Goal: Task Accomplishment & Management: Manage account settings

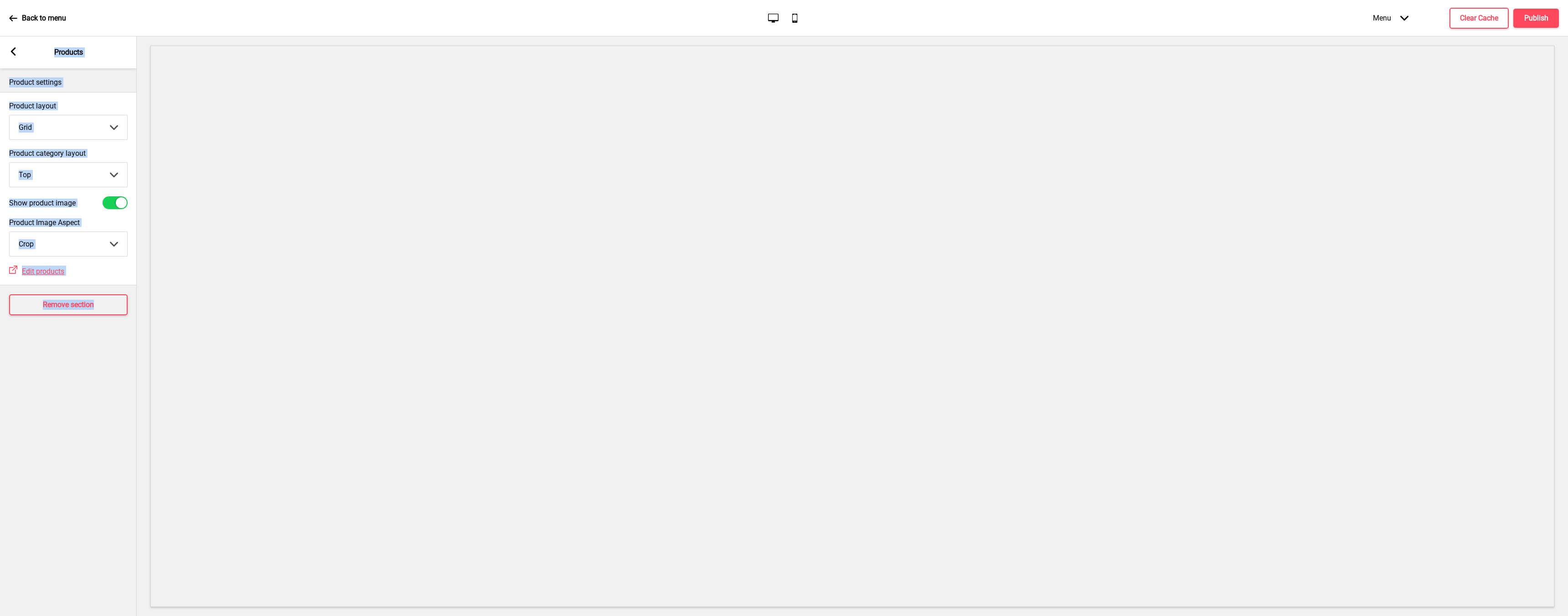
click at [20, 17] on div "Back to menu" at bounding box center [38, 18] width 57 height 24
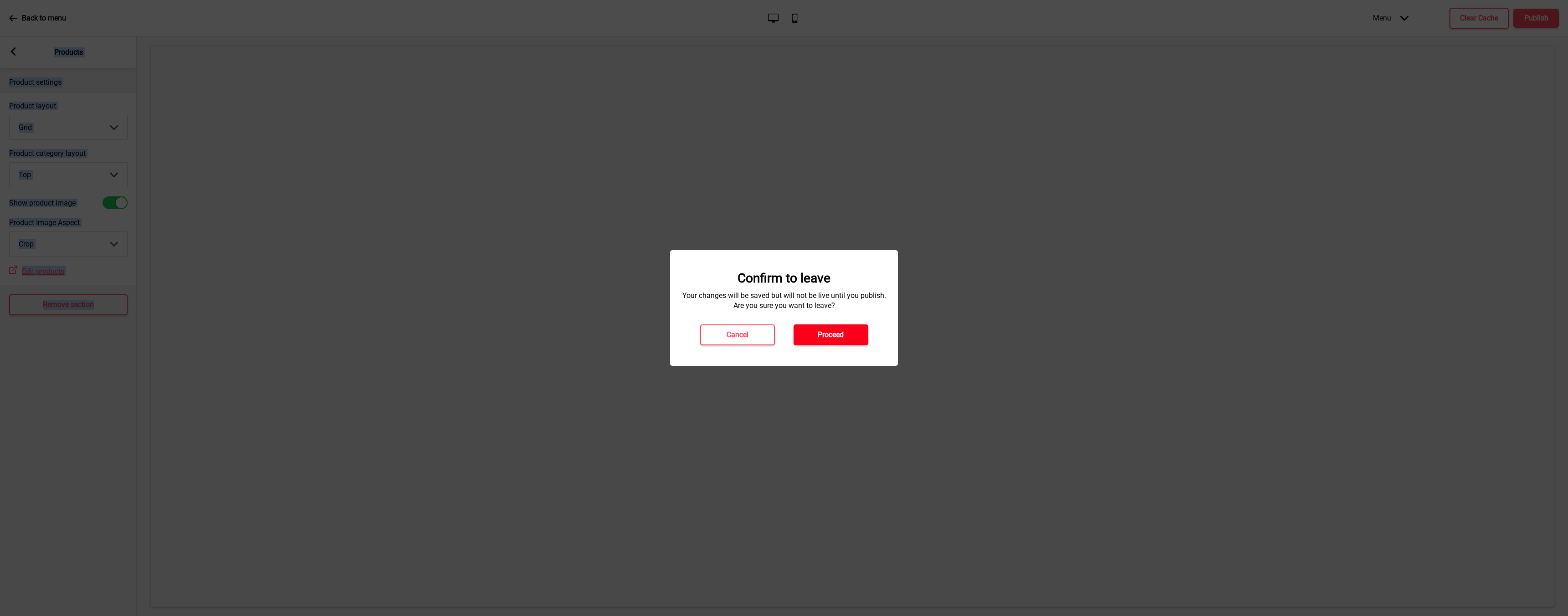
click at [855, 338] on button "Proceed" at bounding box center [831, 335] width 75 height 21
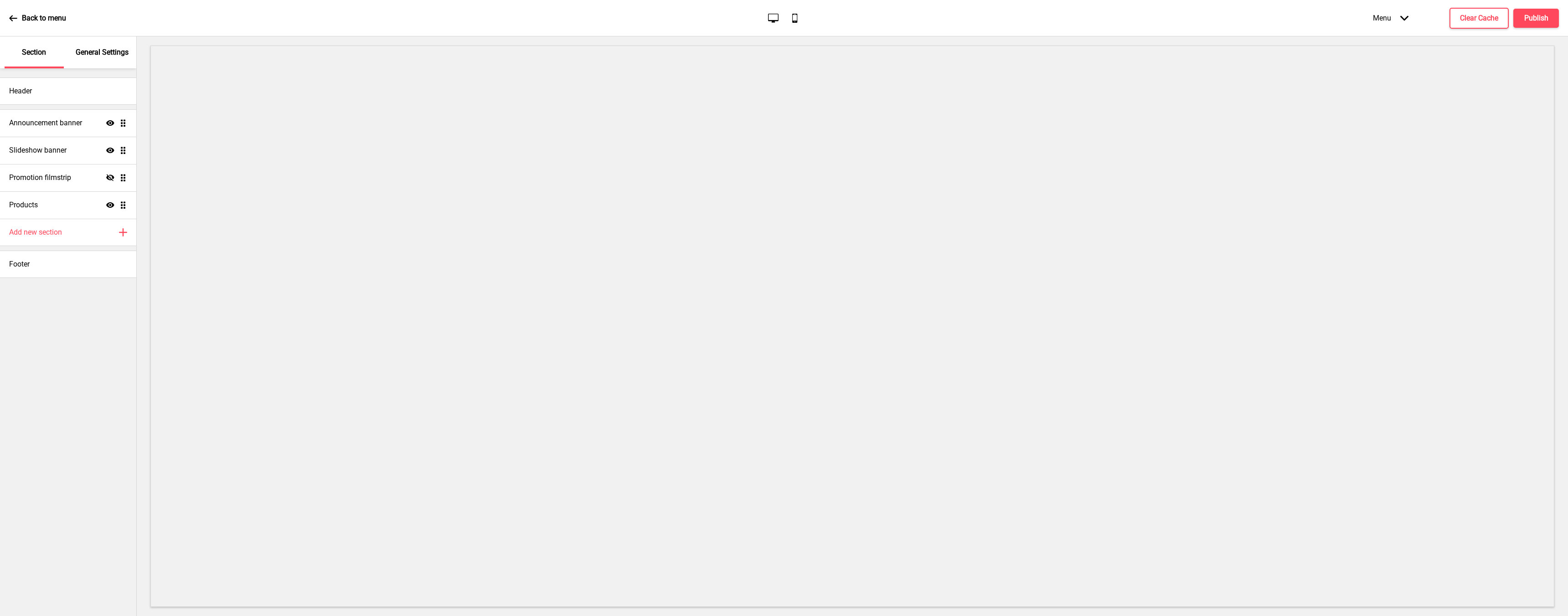
click at [110, 52] on p "General Settings" at bounding box center [102, 52] width 53 height 10
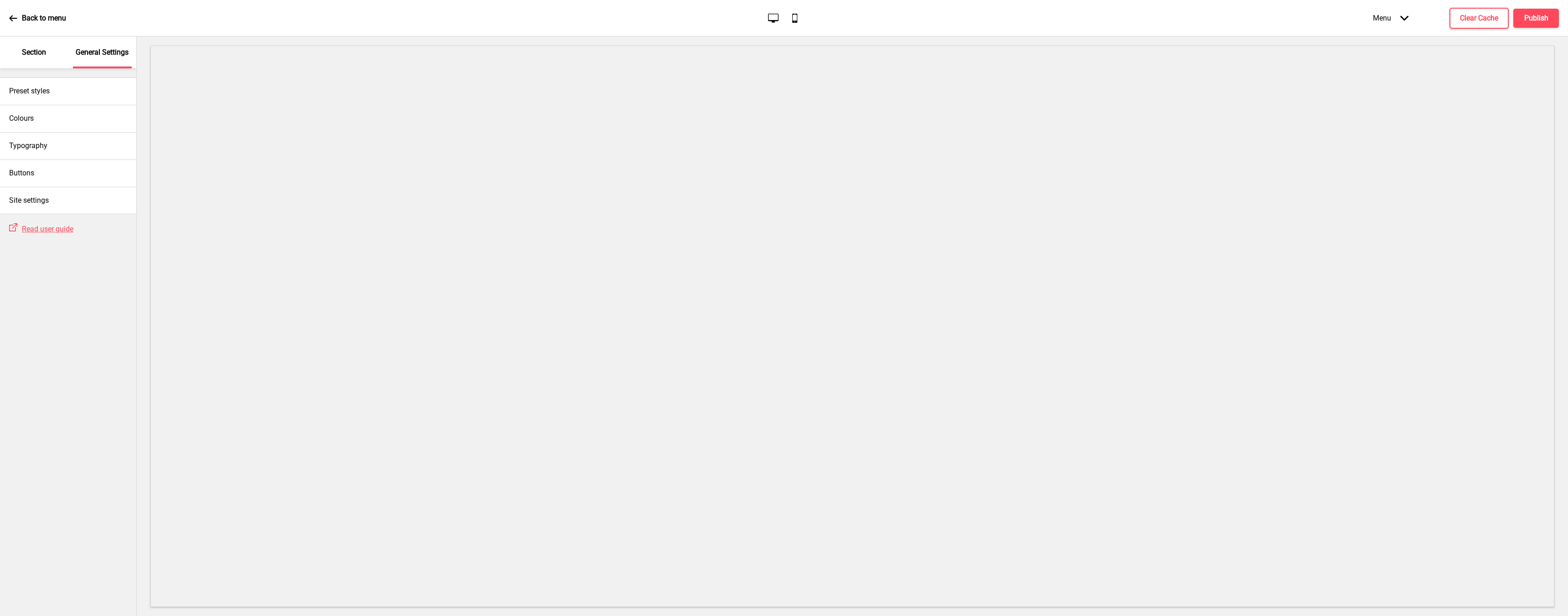
click at [24, 15] on p "Back to menu" at bounding box center [44, 18] width 44 height 10
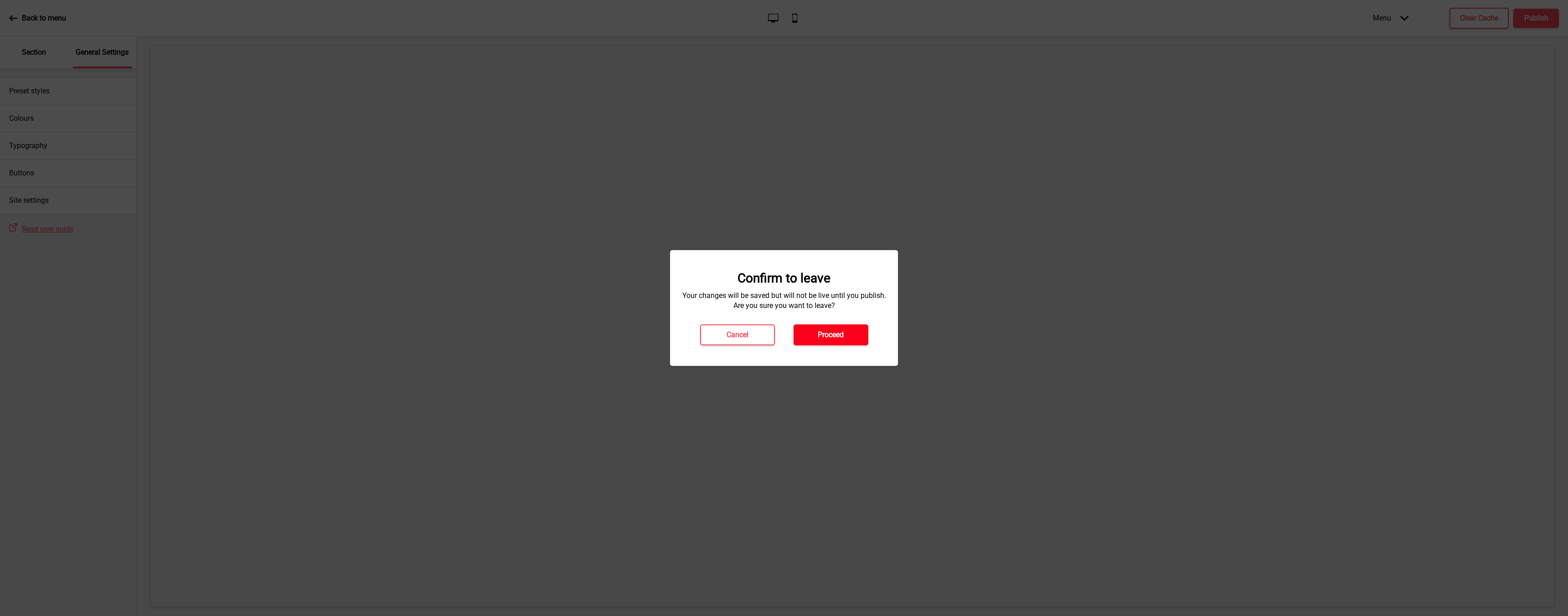
click at [807, 326] on button "Proceed" at bounding box center [831, 335] width 75 height 21
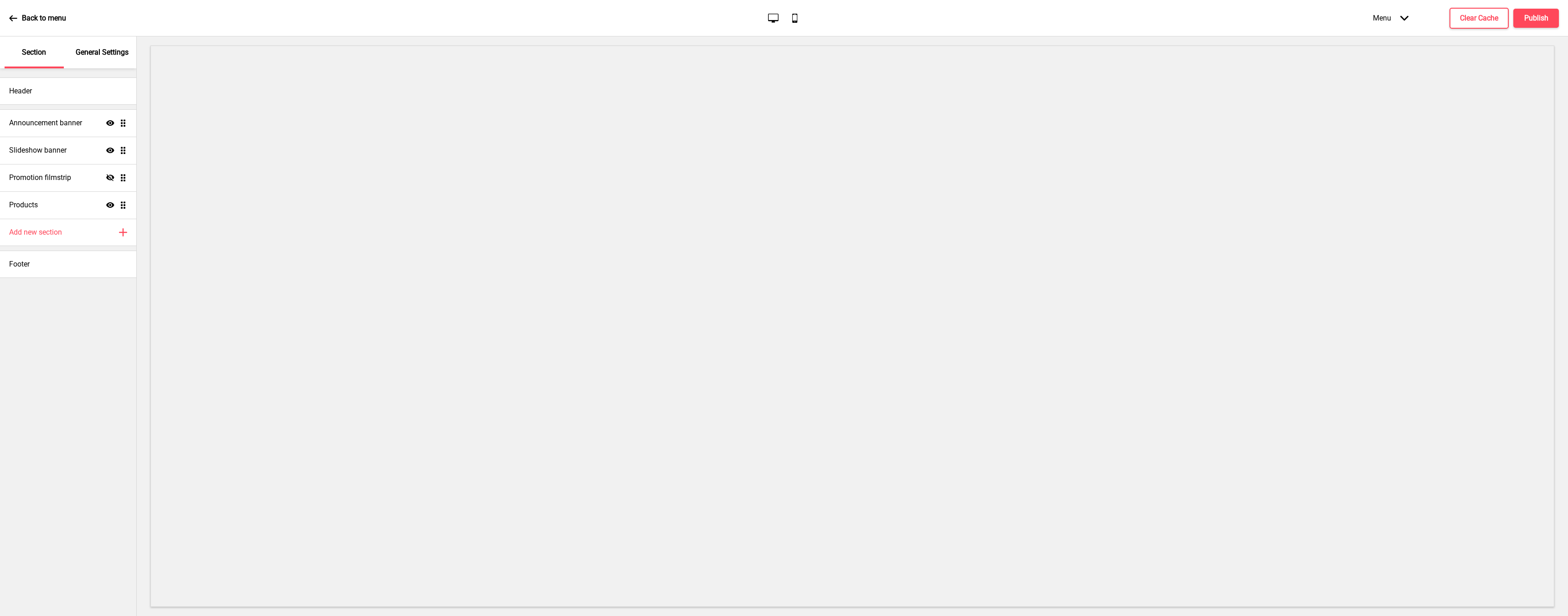
click at [125, 60] on div "General Settings" at bounding box center [102, 52] width 59 height 32
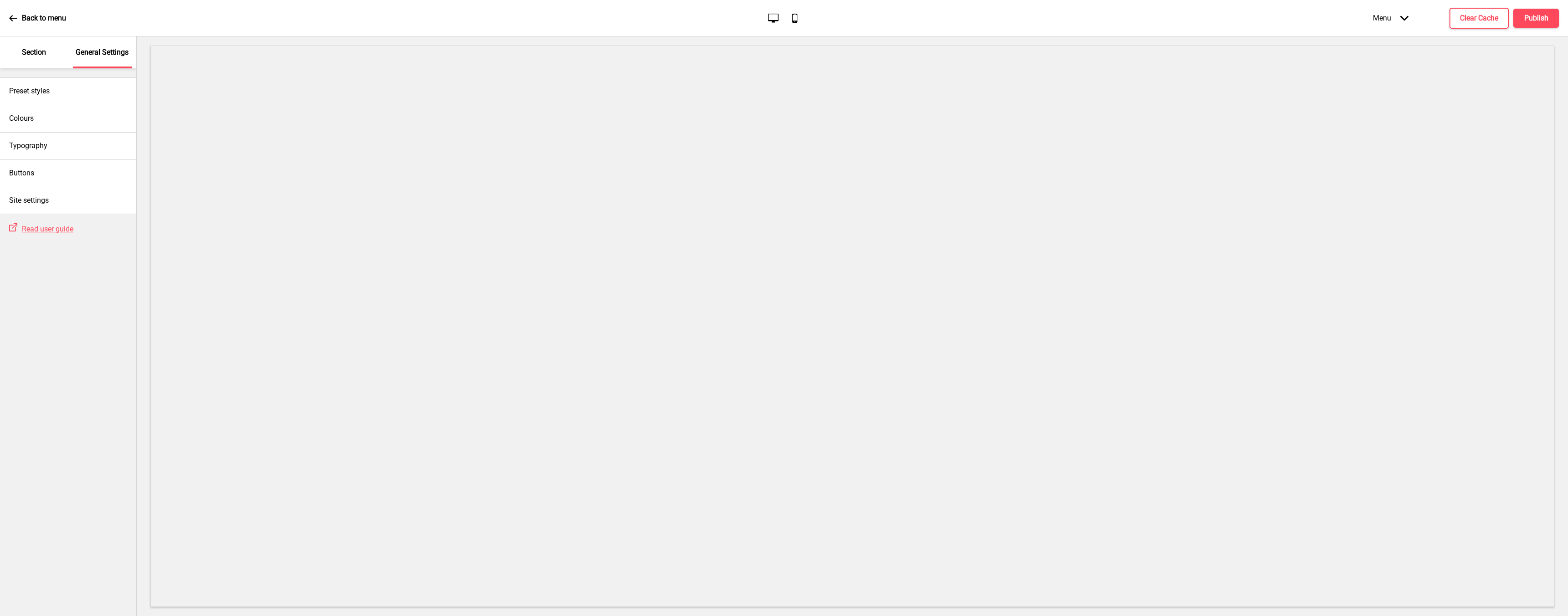
click at [13, 17] on icon at bounding box center [13, 18] width 8 height 8
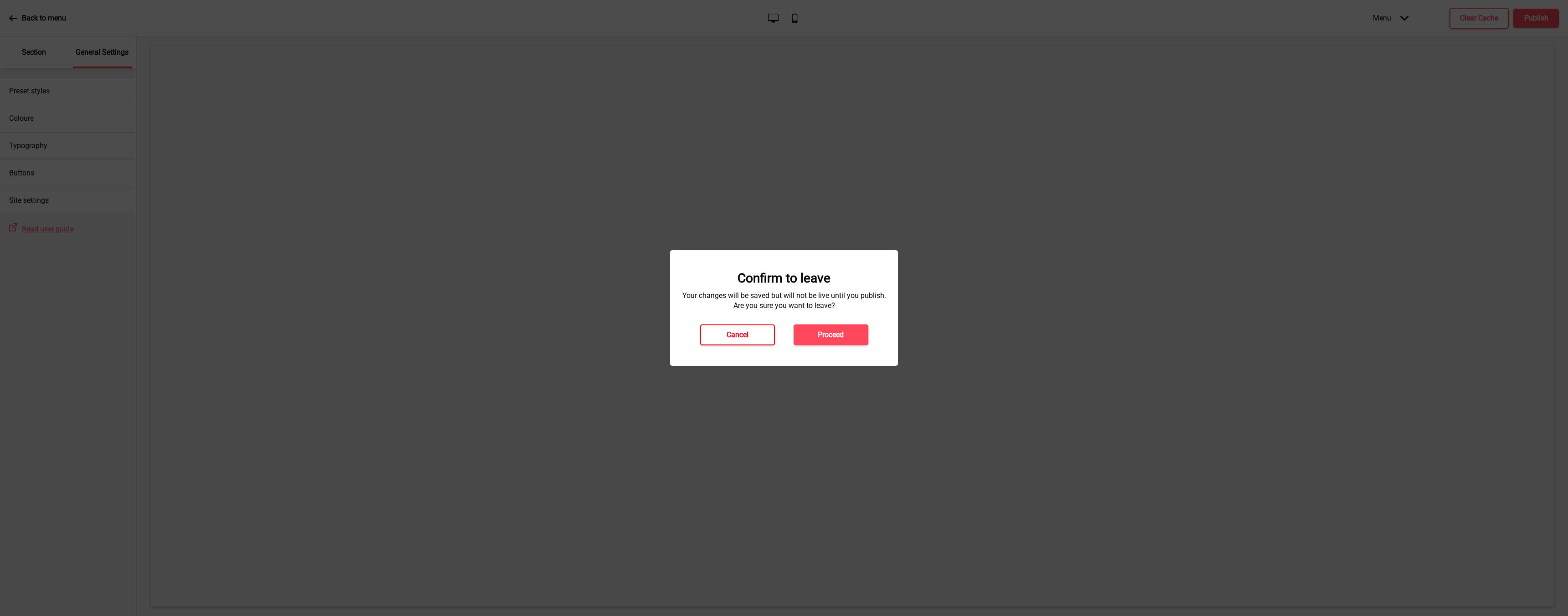
click at [755, 335] on button "Cancel" at bounding box center [737, 335] width 75 height 21
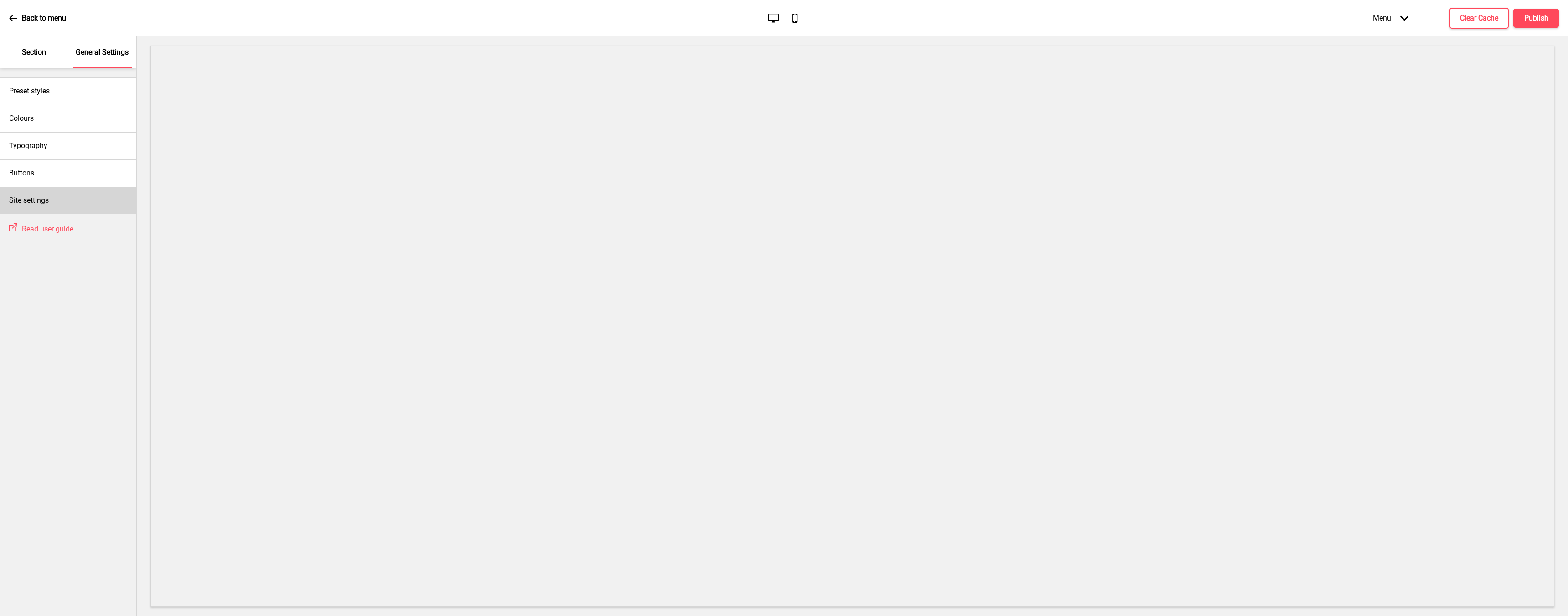
click at [105, 200] on div "Site settings" at bounding box center [68, 200] width 136 height 27
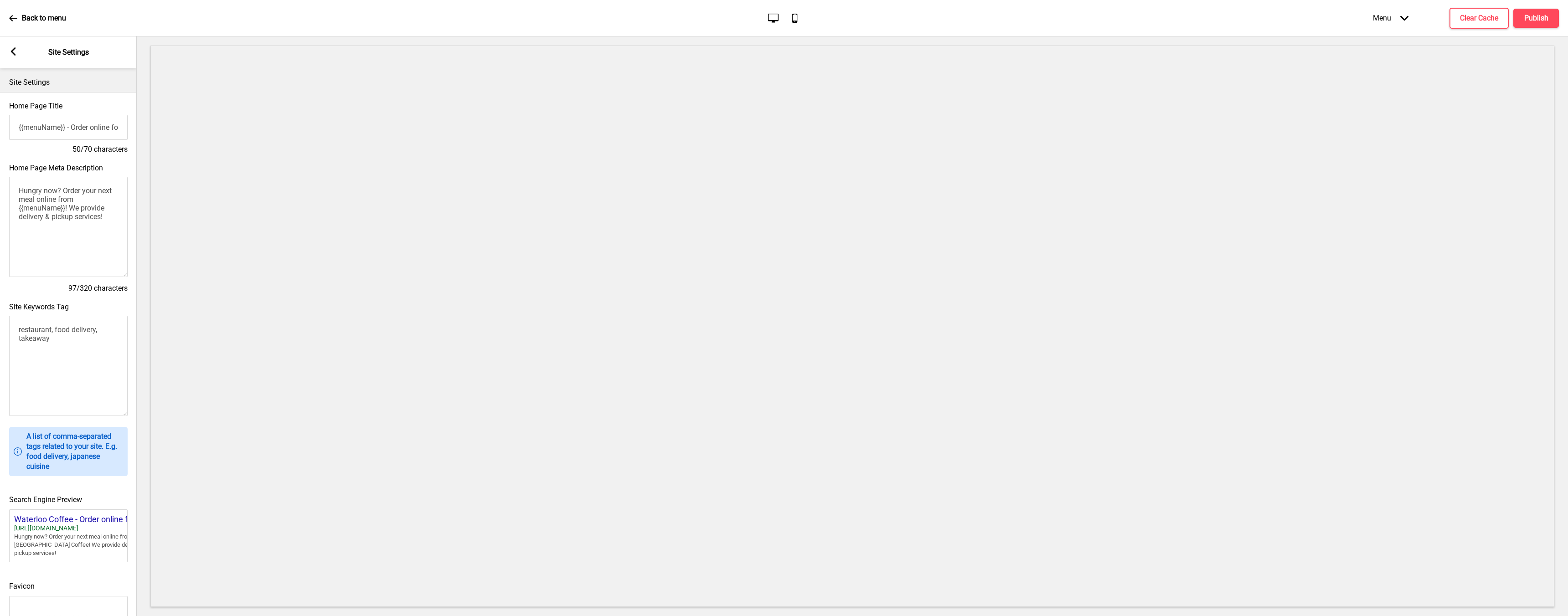
scroll to position [112, 0]
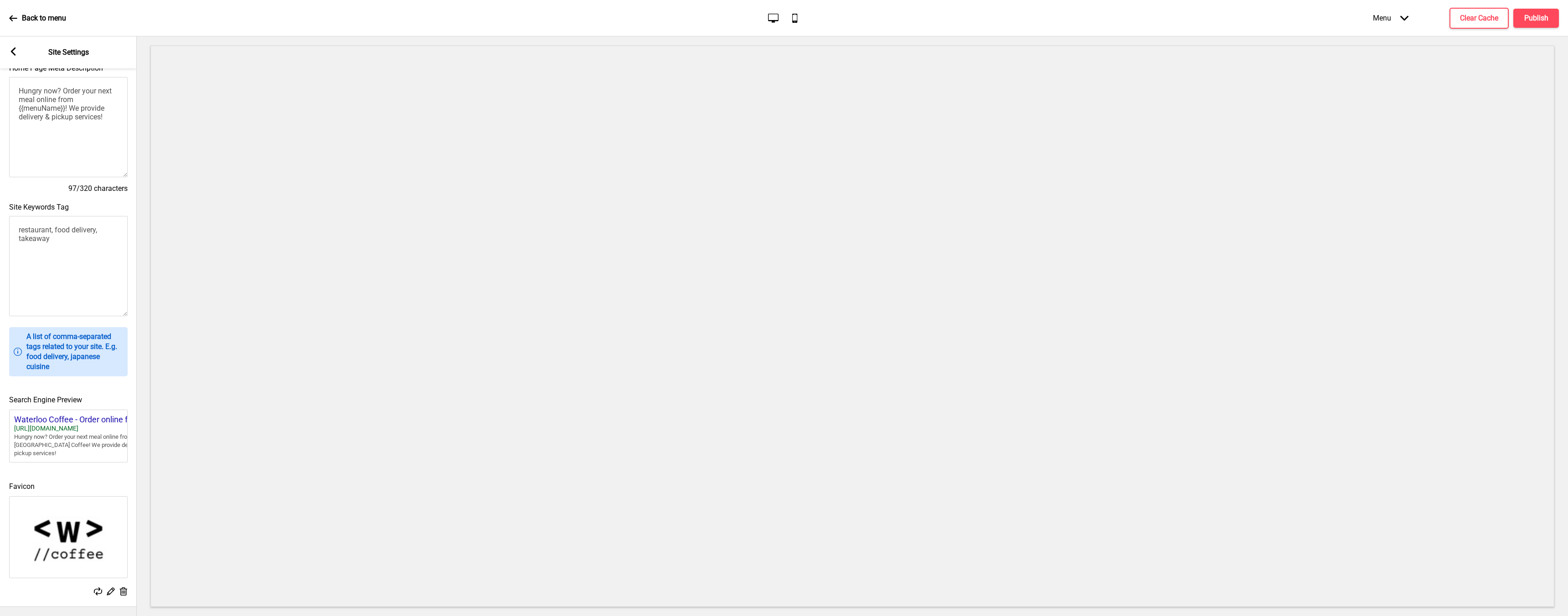
click at [18, 19] on div "Back to menu" at bounding box center [38, 18] width 57 height 24
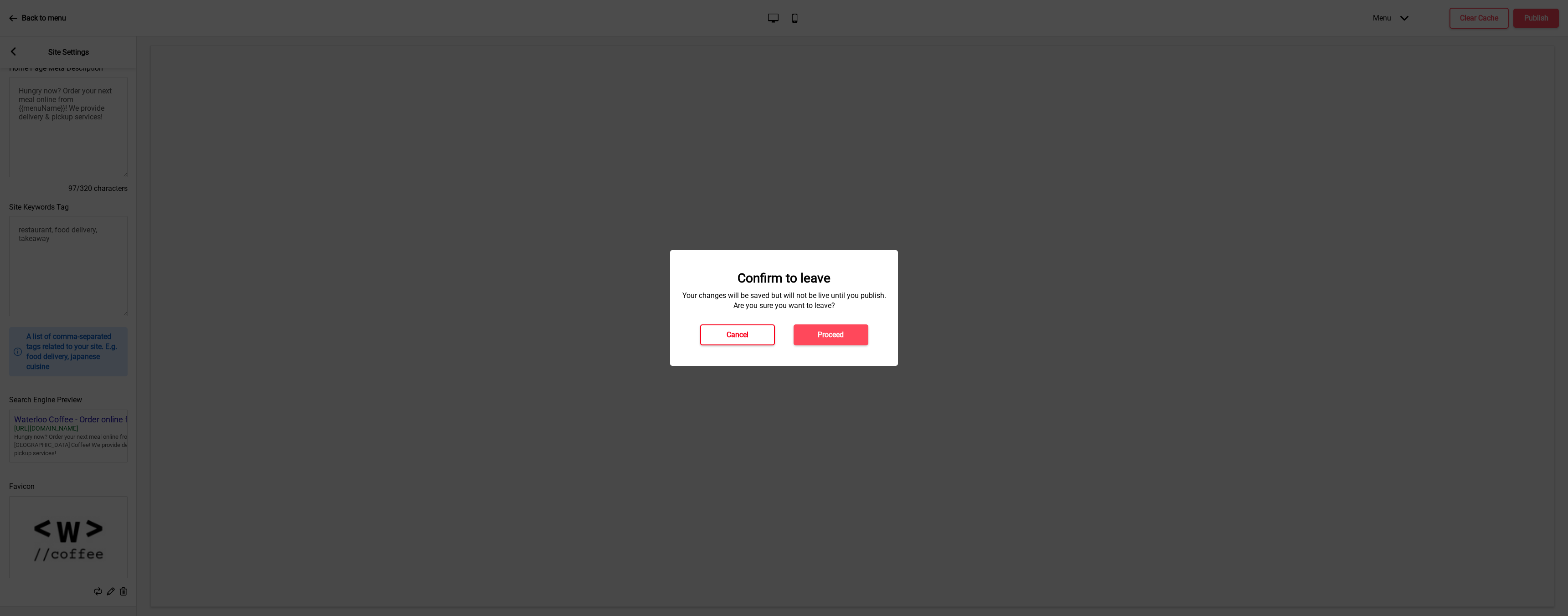
click at [744, 331] on h4 "Cancel" at bounding box center [738, 335] width 22 height 10
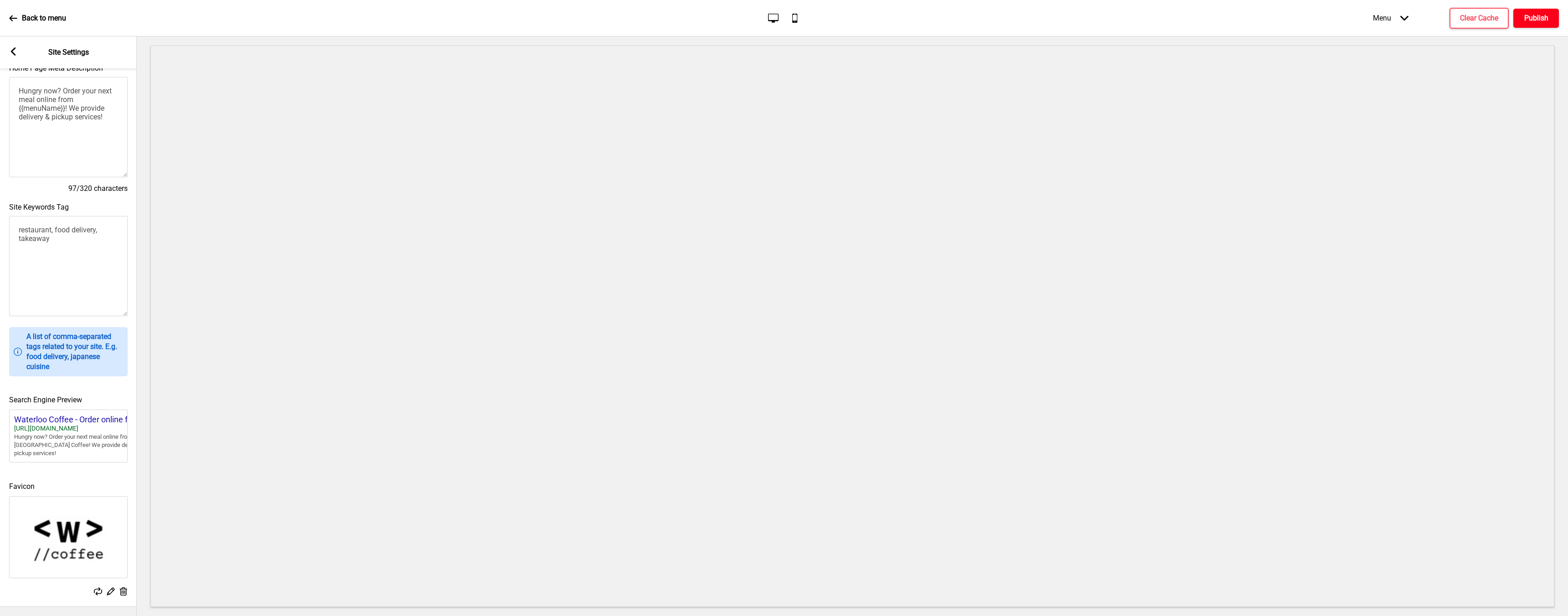
click at [1545, 20] on h4 "Publish" at bounding box center [1536, 18] width 24 height 10
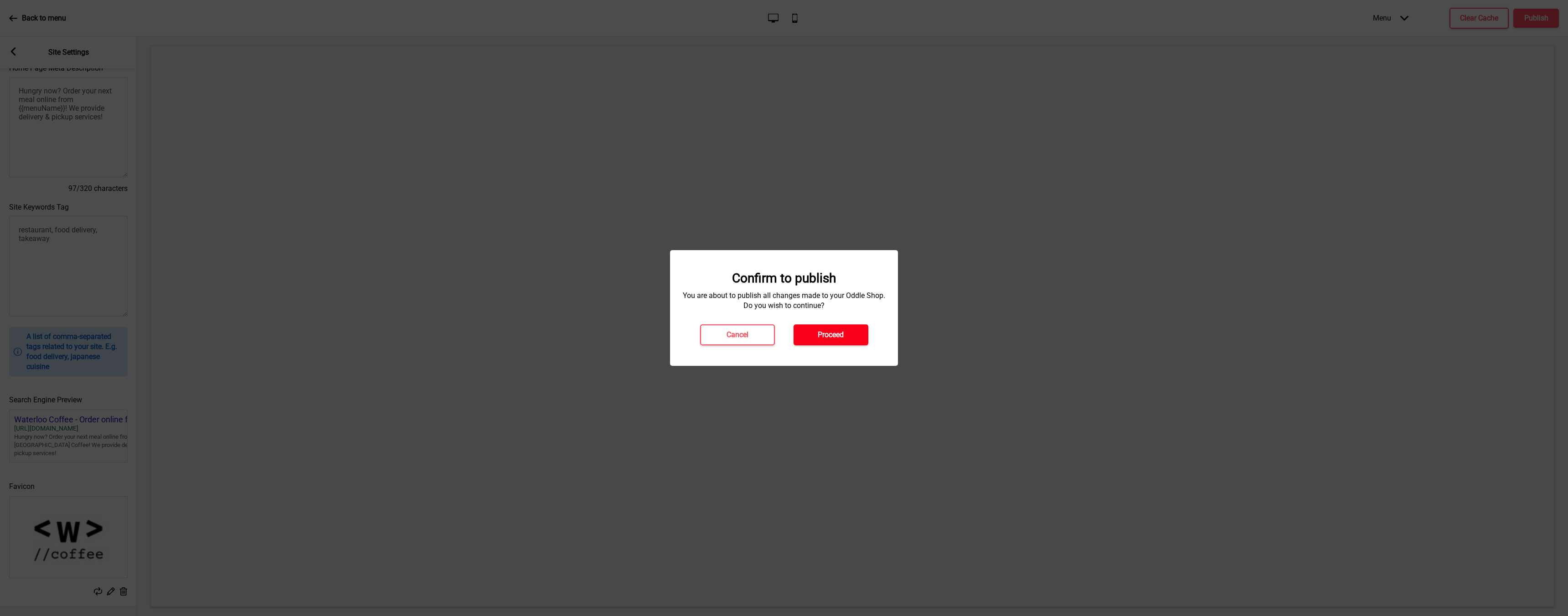
click at [859, 333] on button "Proceed" at bounding box center [831, 335] width 75 height 21
